Goal: Transaction & Acquisition: Obtain resource

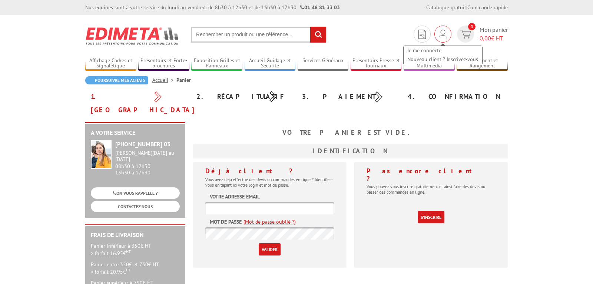
click at [439, 34] on img at bounding box center [443, 34] width 8 height 9
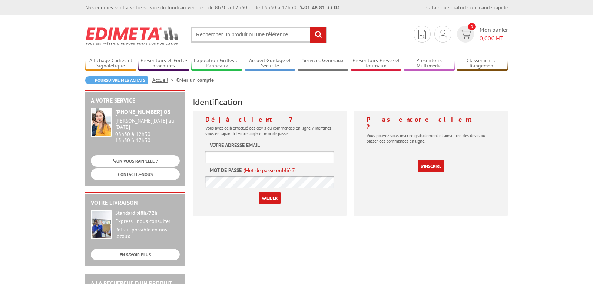
click at [248, 158] on input "text" at bounding box center [269, 157] width 129 height 12
type input "[PERSON_NAME][EMAIL_ADDRESS][DOMAIN_NAME]"
click at [262, 197] on input "Valider" at bounding box center [270, 198] width 22 height 12
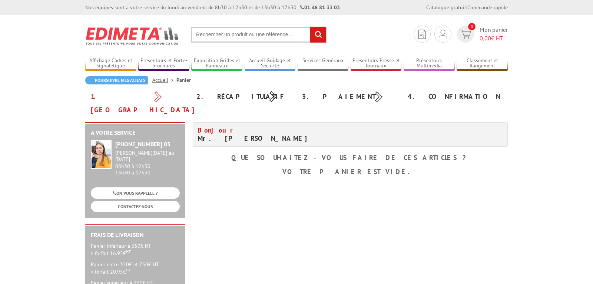
click at [212, 38] on input "text" at bounding box center [259, 35] width 136 height 16
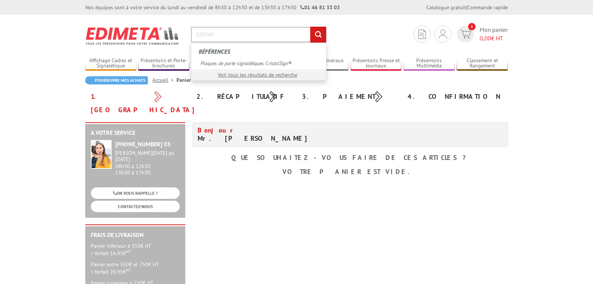
type input "220244"
click at [310, 27] on input "rechercher" at bounding box center [318, 35] width 16 height 16
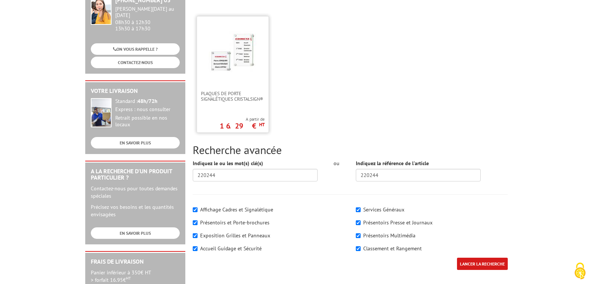
scroll to position [113, 0]
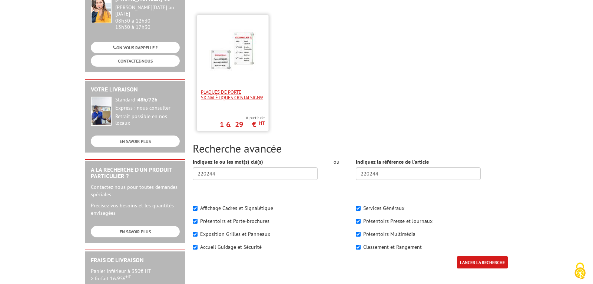
click at [229, 100] on span "Plaques de porte signalétiques CristalSign®" at bounding box center [233, 94] width 64 height 11
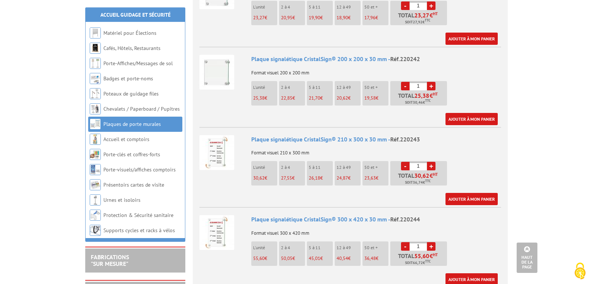
scroll to position [454, 0]
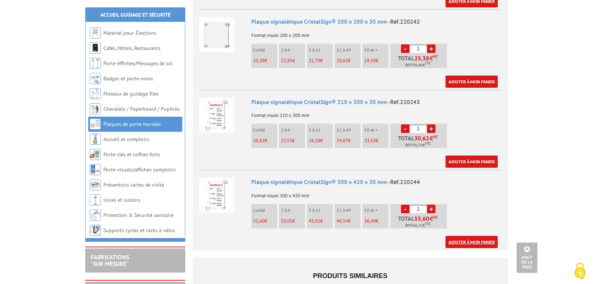
click at [471, 236] on link "Ajouter à mon panier" at bounding box center [472, 242] width 52 height 12
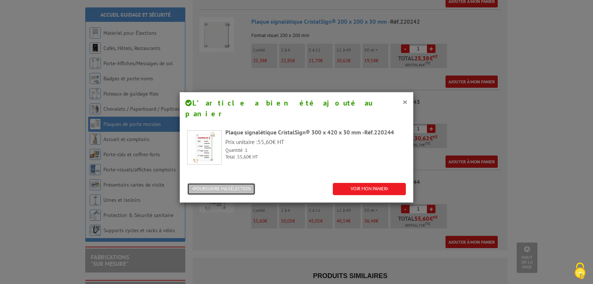
click at [244, 183] on button "POURSUIVRE MA SÉLECTION" at bounding box center [221, 189] width 68 height 12
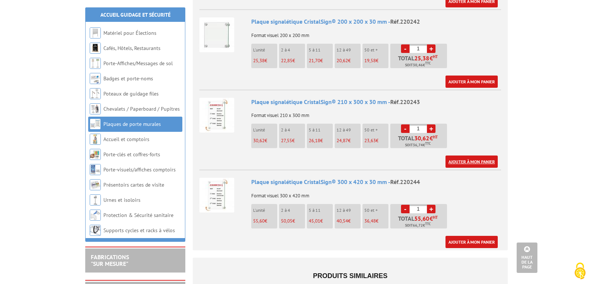
click at [462, 156] on link "Ajouter à mon panier" at bounding box center [472, 162] width 52 height 12
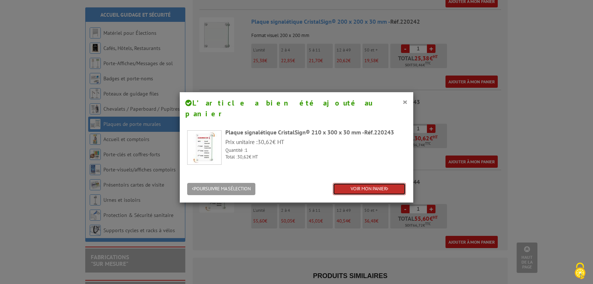
click at [375, 183] on link "VOIR MON PANIER" at bounding box center [369, 189] width 73 height 12
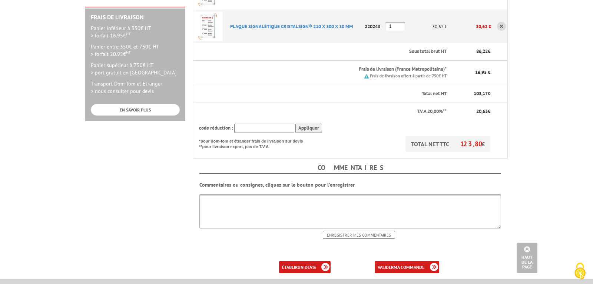
scroll to position [227, 0]
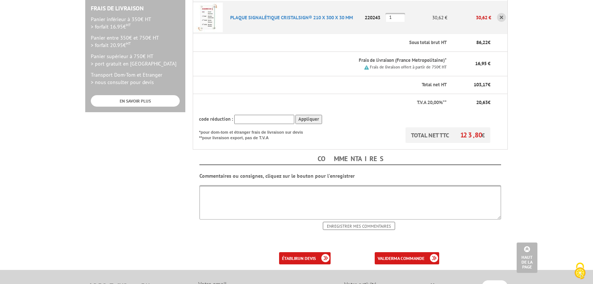
click at [261, 185] on textarea at bounding box center [350, 202] width 302 height 34
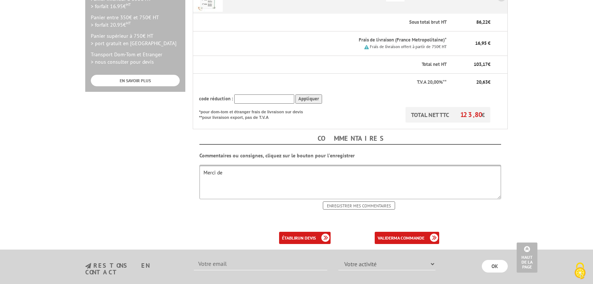
scroll to position [265, 0]
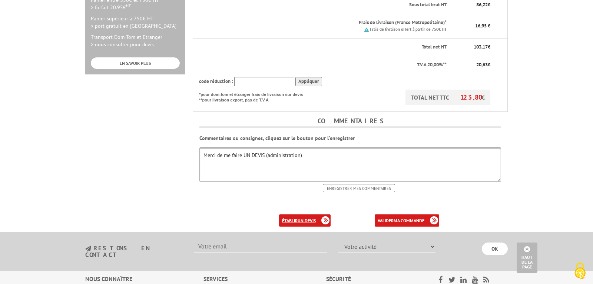
type textarea "Merci de me faire UN DEVIS (administration)"
click at [296, 215] on link "établir un devis" at bounding box center [305, 221] width 52 height 12
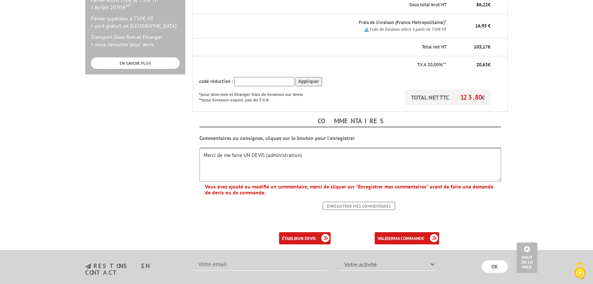
click at [362, 202] on input "Enregistrer mes commentaires" at bounding box center [359, 206] width 72 height 8
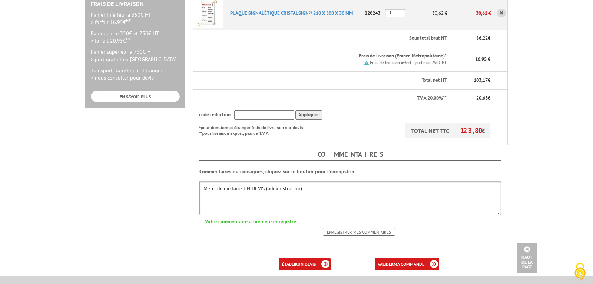
scroll to position [302, 0]
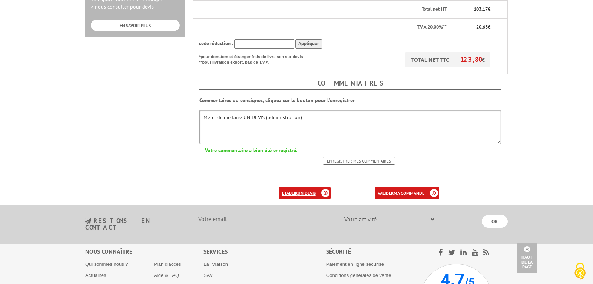
click at [297, 187] on link "établir un devis" at bounding box center [305, 193] width 52 height 12
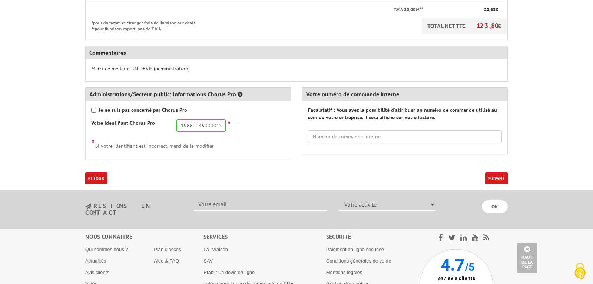
scroll to position [302, 0]
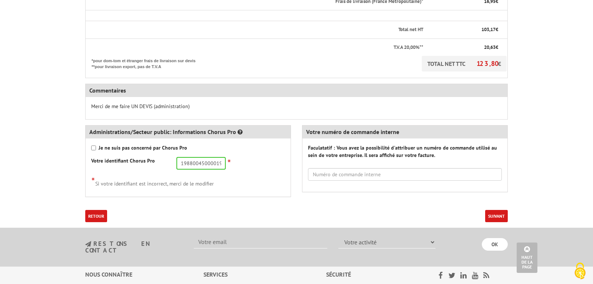
click at [499, 215] on button "Suivant" at bounding box center [496, 216] width 23 height 12
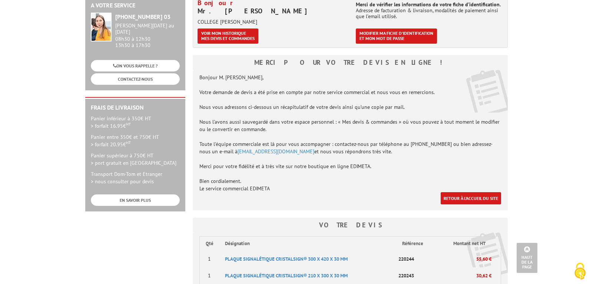
scroll to position [113, 0]
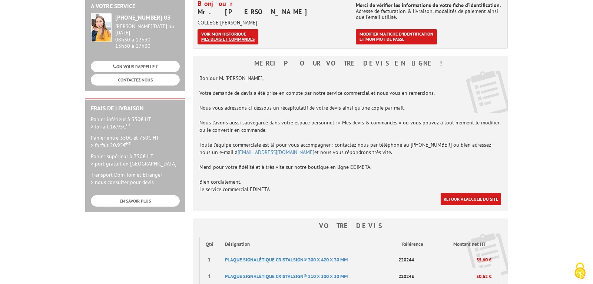
click at [224, 39] on link "Voir mon historique mes devis et commandes" at bounding box center [228, 36] width 61 height 15
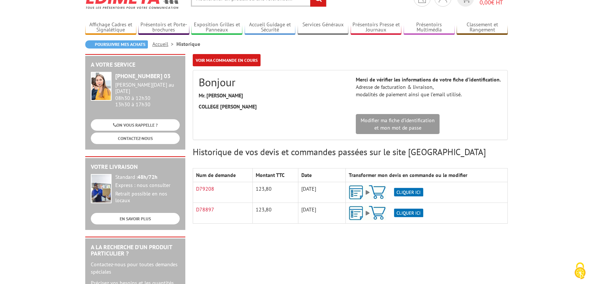
scroll to position [38, 0]
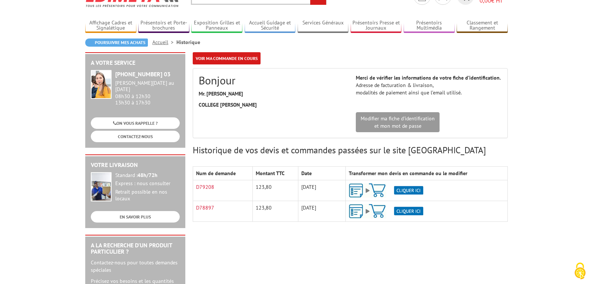
click at [403, 189] on img at bounding box center [386, 190] width 75 height 14
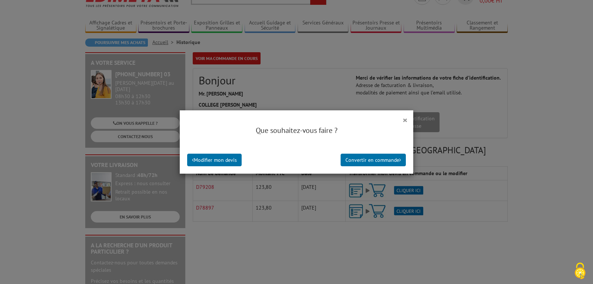
click at [417, 243] on div "× Que souhaitez-vous faire ? Modifier mon devis Convertir en commande" at bounding box center [296, 142] width 593 height 284
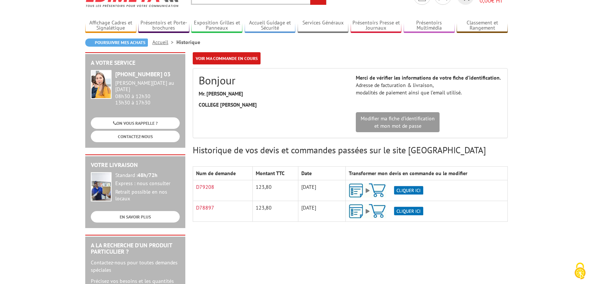
click at [360, 193] on img at bounding box center [386, 190] width 75 height 14
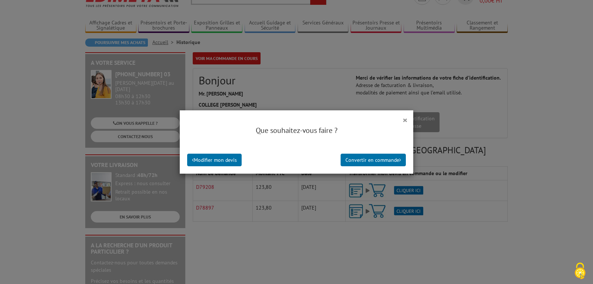
click at [507, 170] on div "× Que souhaitez-vous faire ? Modifier mon devis Convertir en commande" at bounding box center [296, 142] width 593 height 284
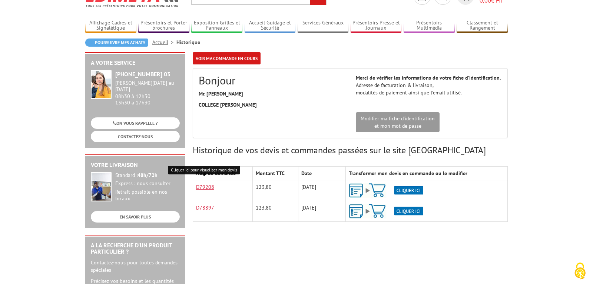
click at [203, 184] on link "D79208" at bounding box center [205, 187] width 18 height 7
